Goal: Navigation & Orientation: Find specific page/section

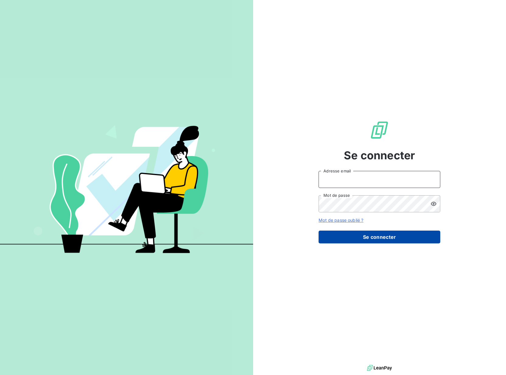
type input "[PERSON_NAME][EMAIL_ADDRESS][DOMAIN_NAME]"
click at [364, 238] on button "Se connecter" at bounding box center [380, 236] width 122 height 13
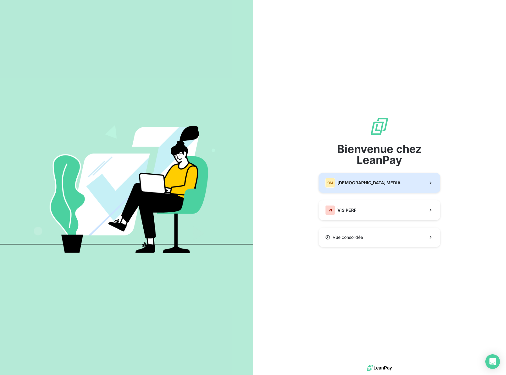
click at [380, 186] on button "OM ORIXA MEDIA" at bounding box center [380, 183] width 122 height 20
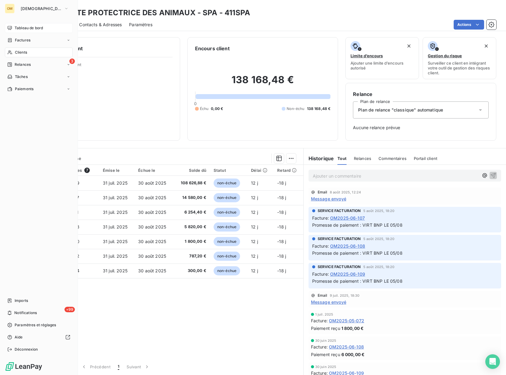
click at [21, 28] on span "Tableau de bord" at bounding box center [29, 27] width 28 height 5
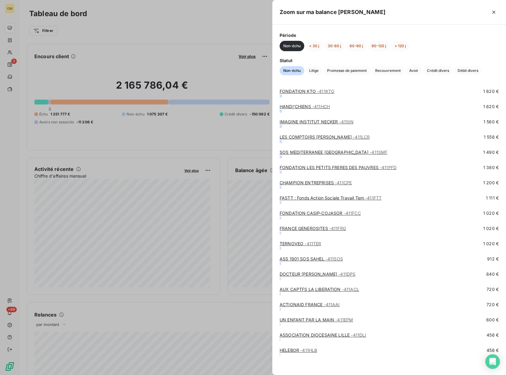
scroll to position [856, 0]
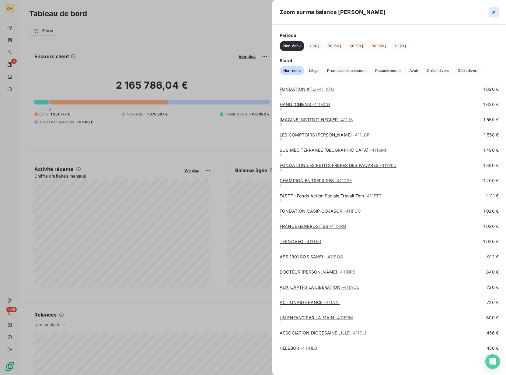
click at [496, 11] on icon "button" at bounding box center [494, 12] width 6 height 6
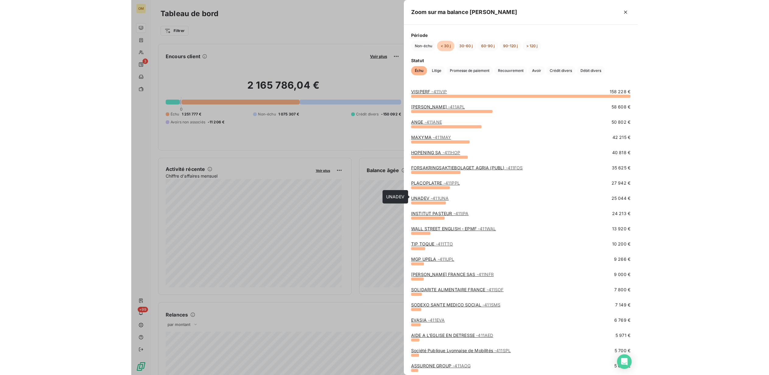
scroll to position [0, 0]
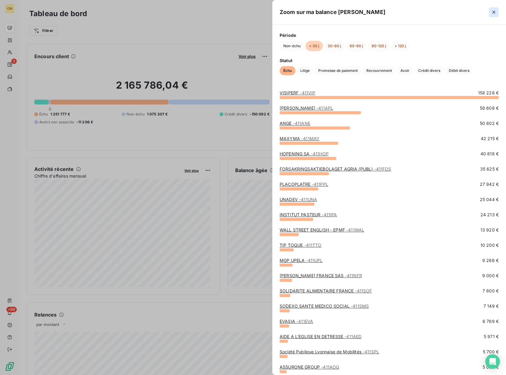
click at [494, 13] on icon "button" at bounding box center [494, 12] width 3 height 3
